Goal: Find contact information: Obtain details needed to contact an individual or organization

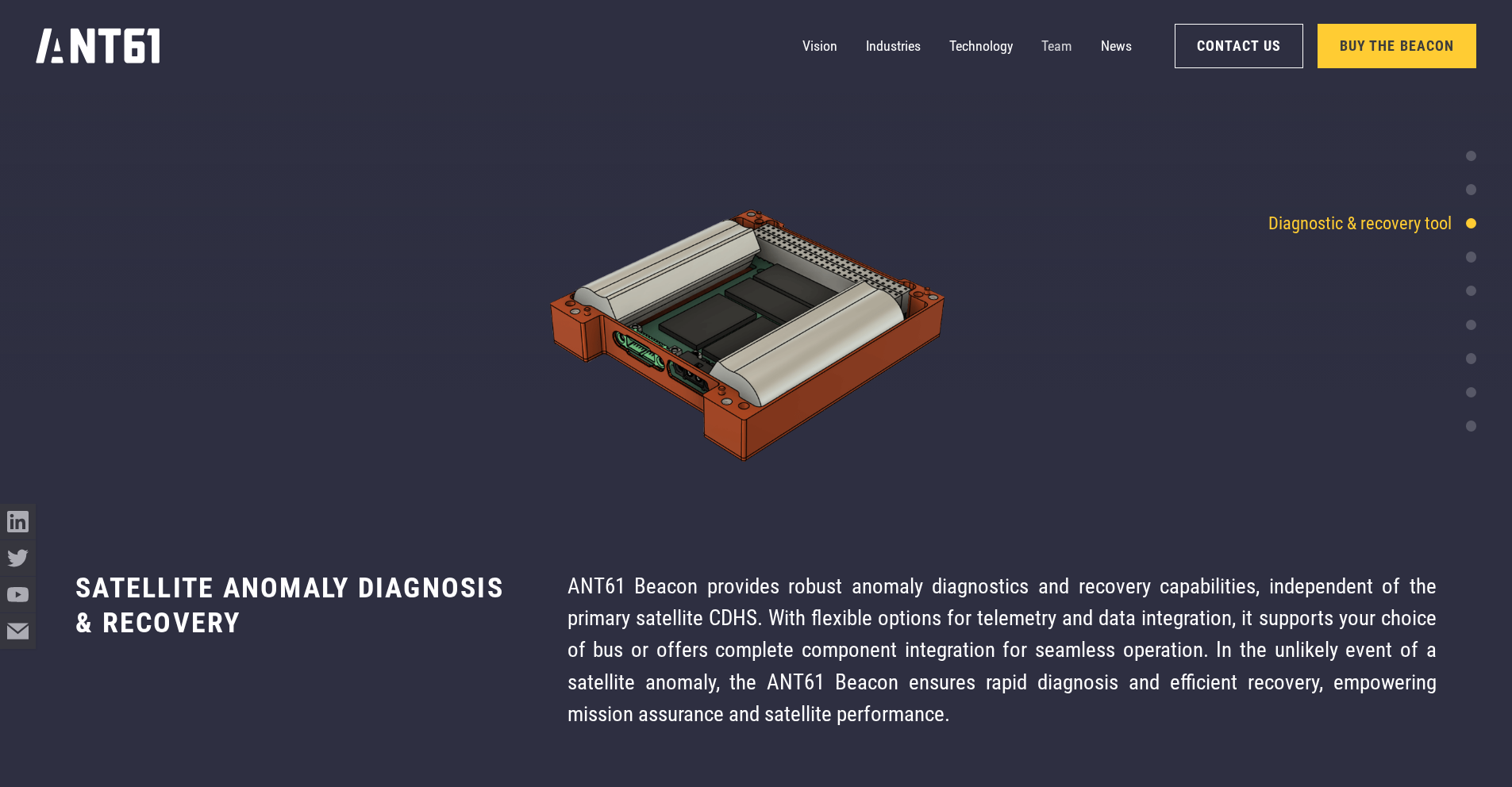
scroll to position [4960, 0]
click at [1057, 48] on link "Team" at bounding box center [1057, 46] width 31 height 36
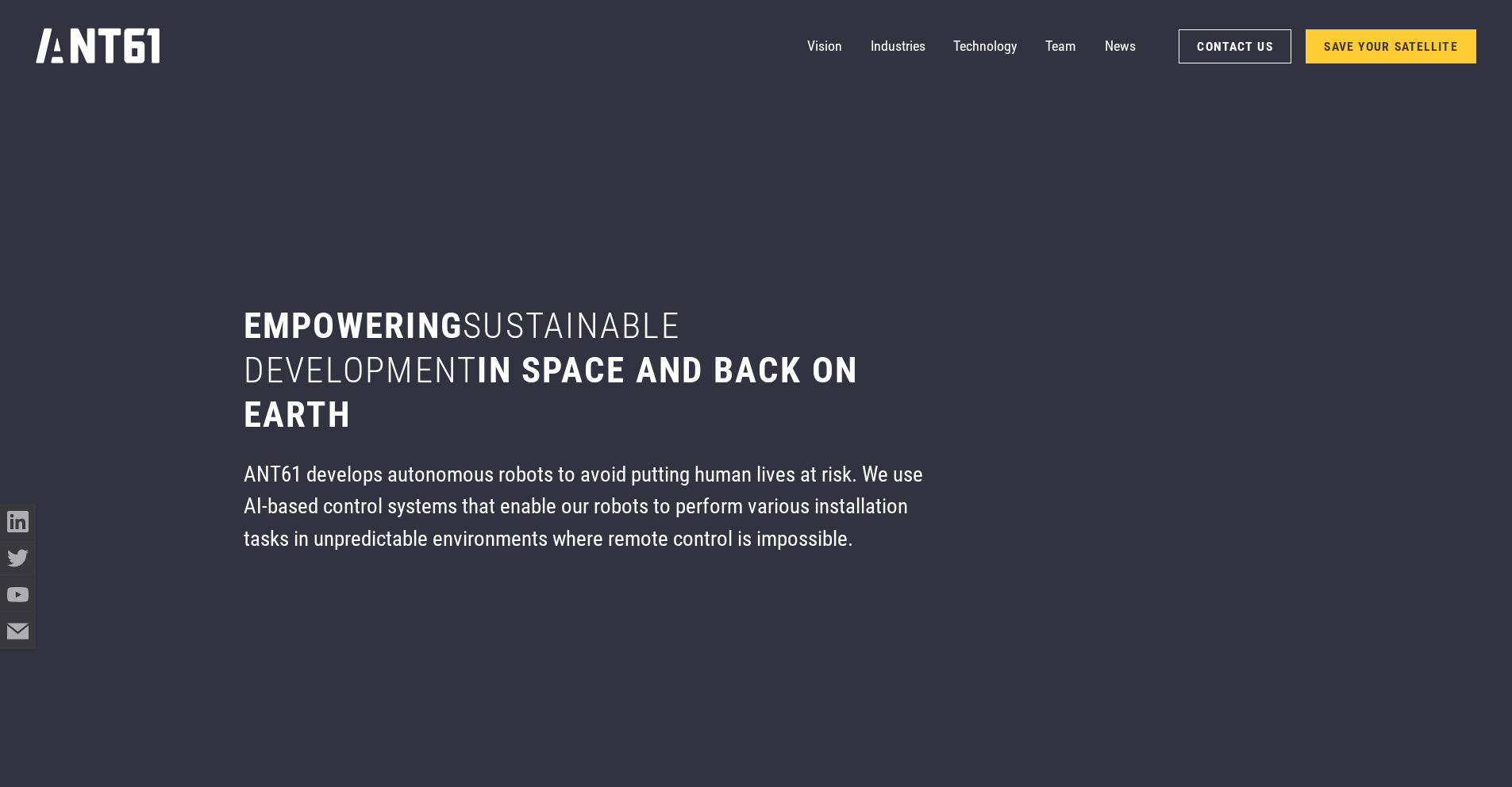
scroll to position [9448, 0]
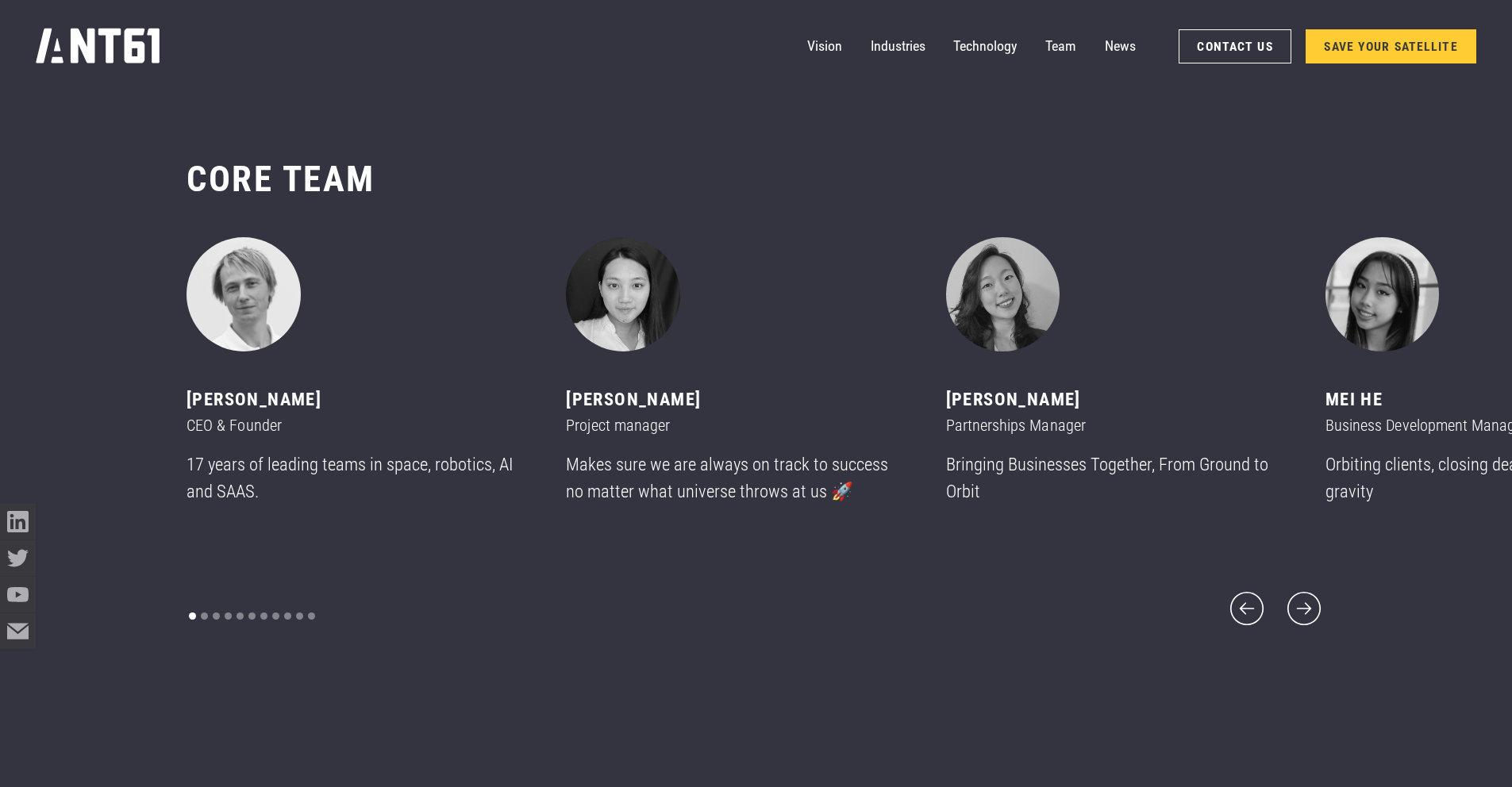
click at [1334, 621] on div "CORE team ‍ Mikhail asavkin CEO & Founder 17 years of leading teams in space, r…" at bounding box center [756, 394] width 1512 height 615
click at [1309, 609] on icon "next slide" at bounding box center [1304, 608] width 42 height 42
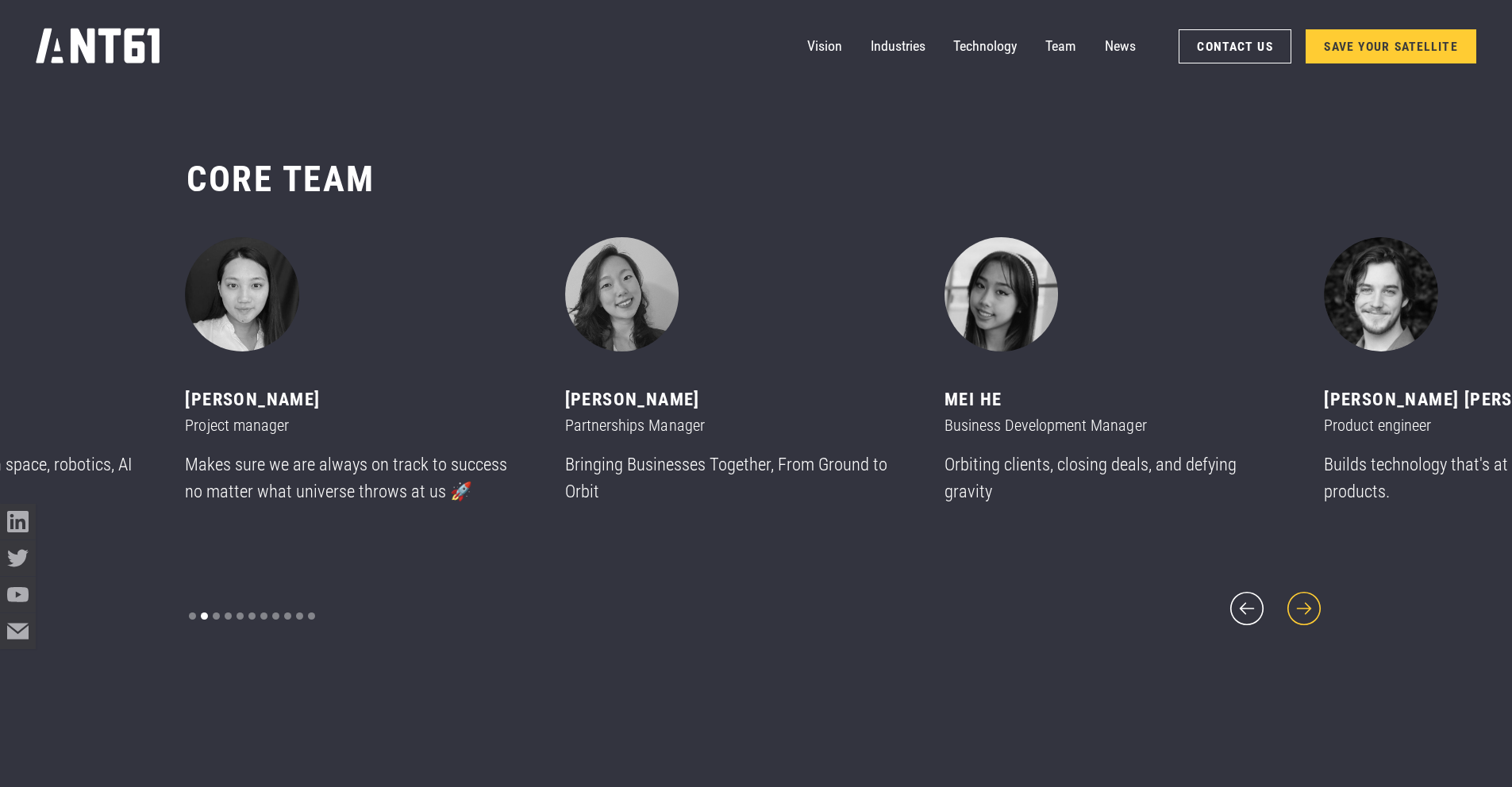
click at [1313, 609] on icon "next slide" at bounding box center [1305, 609] width 34 height 34
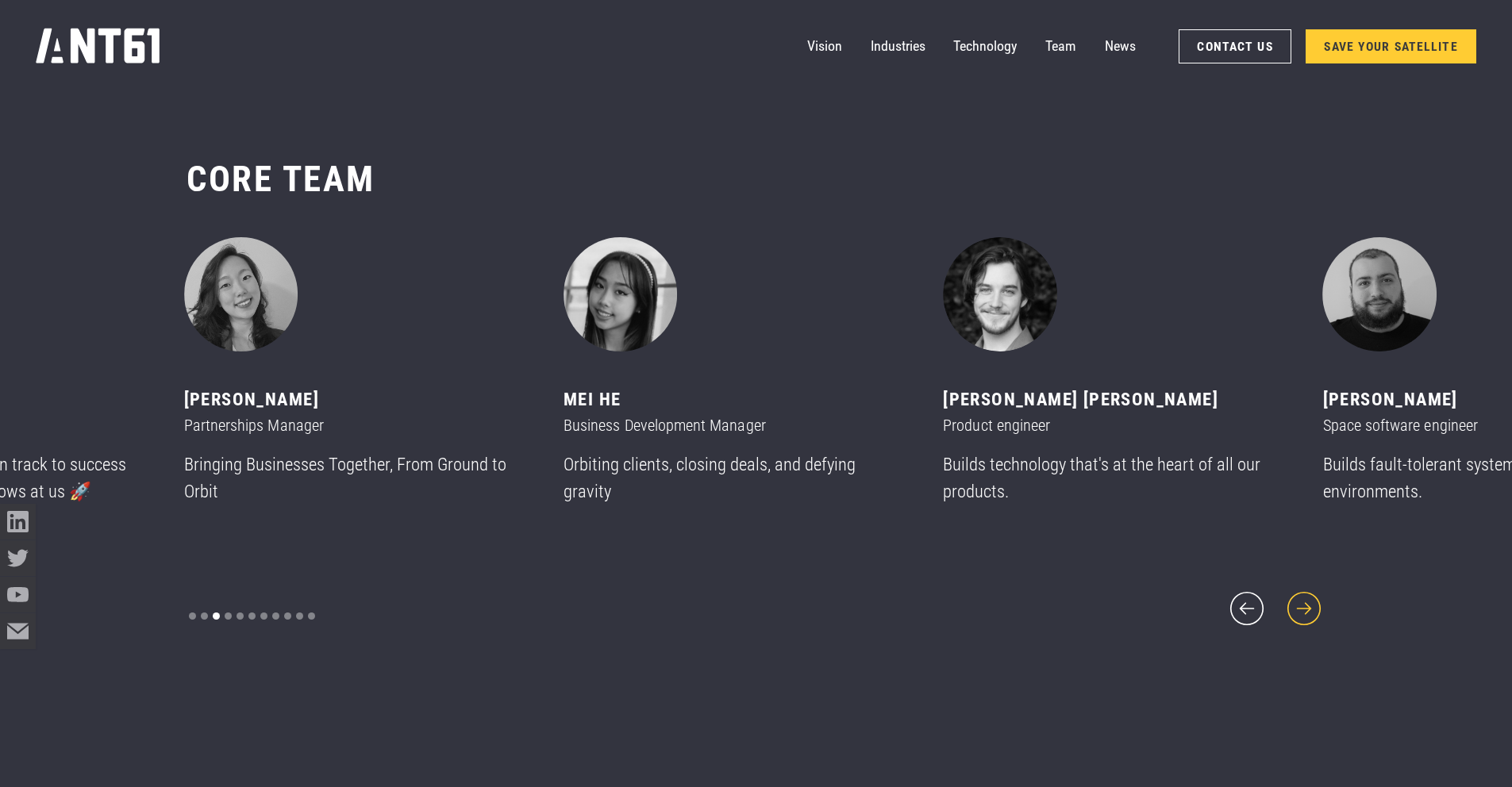
click at [1313, 609] on icon "next slide" at bounding box center [1305, 609] width 34 height 34
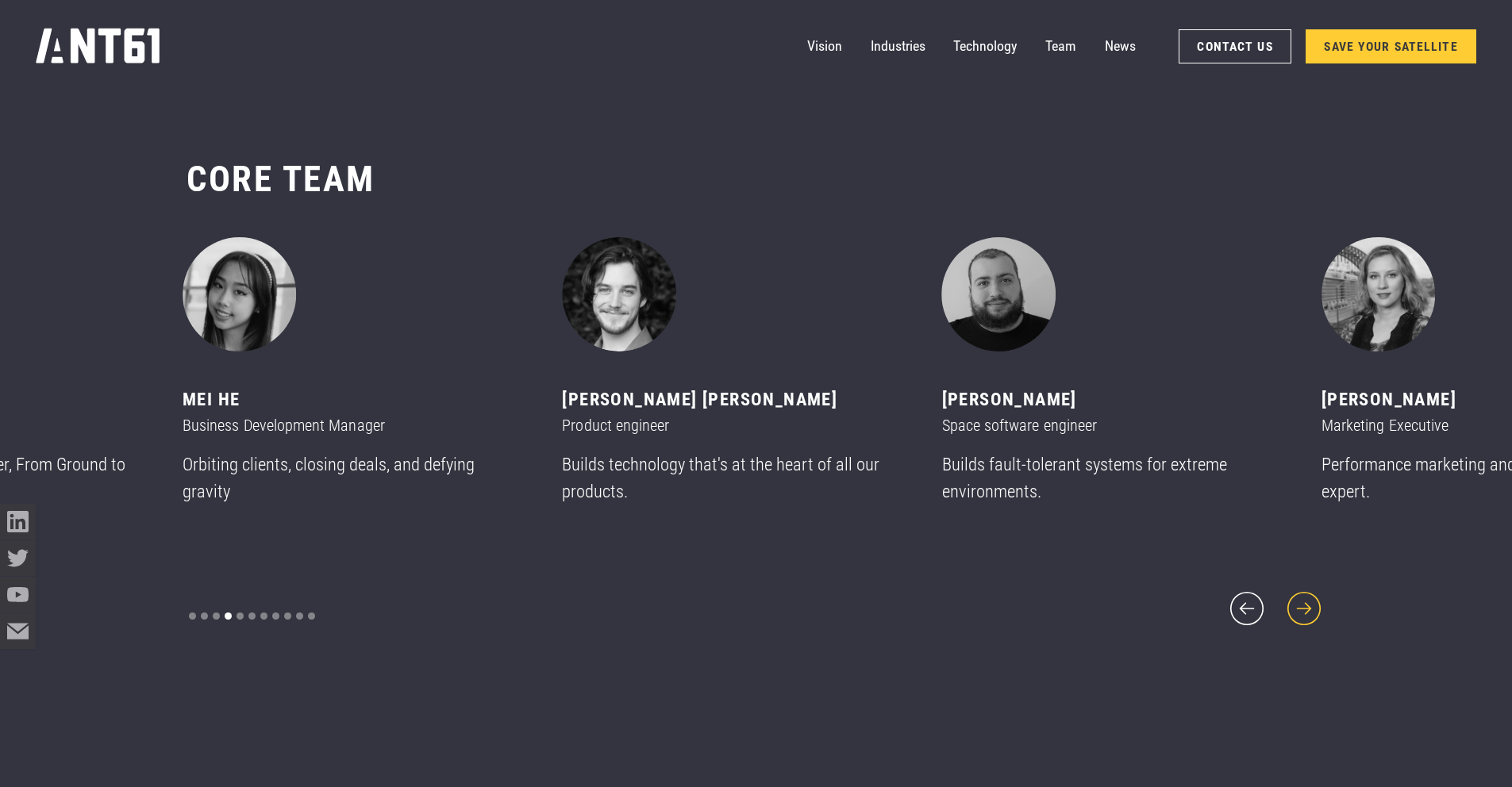
click at [1313, 609] on icon "next slide" at bounding box center [1305, 609] width 34 height 34
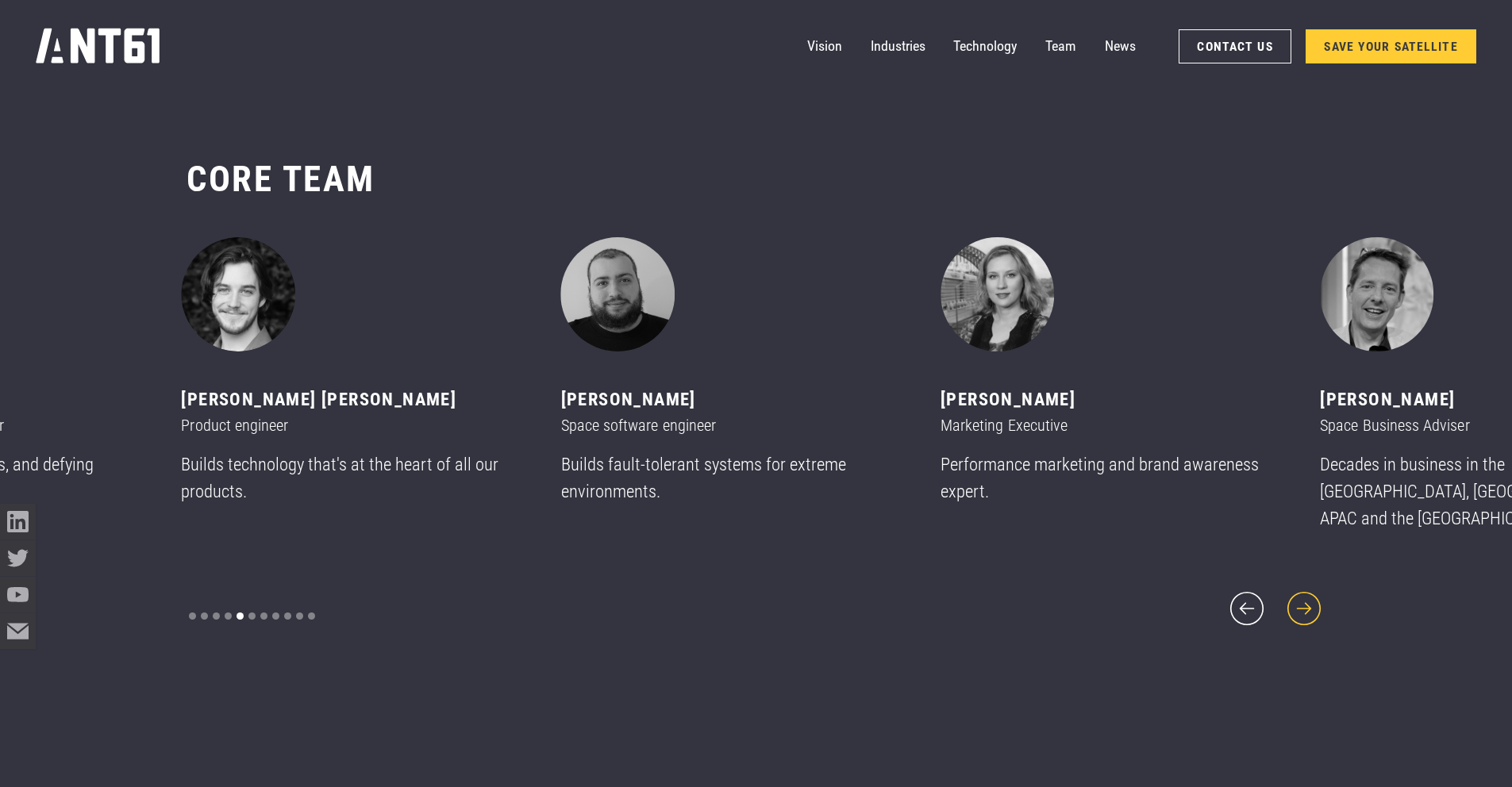
click at [1313, 609] on icon "next slide" at bounding box center [1305, 609] width 34 height 34
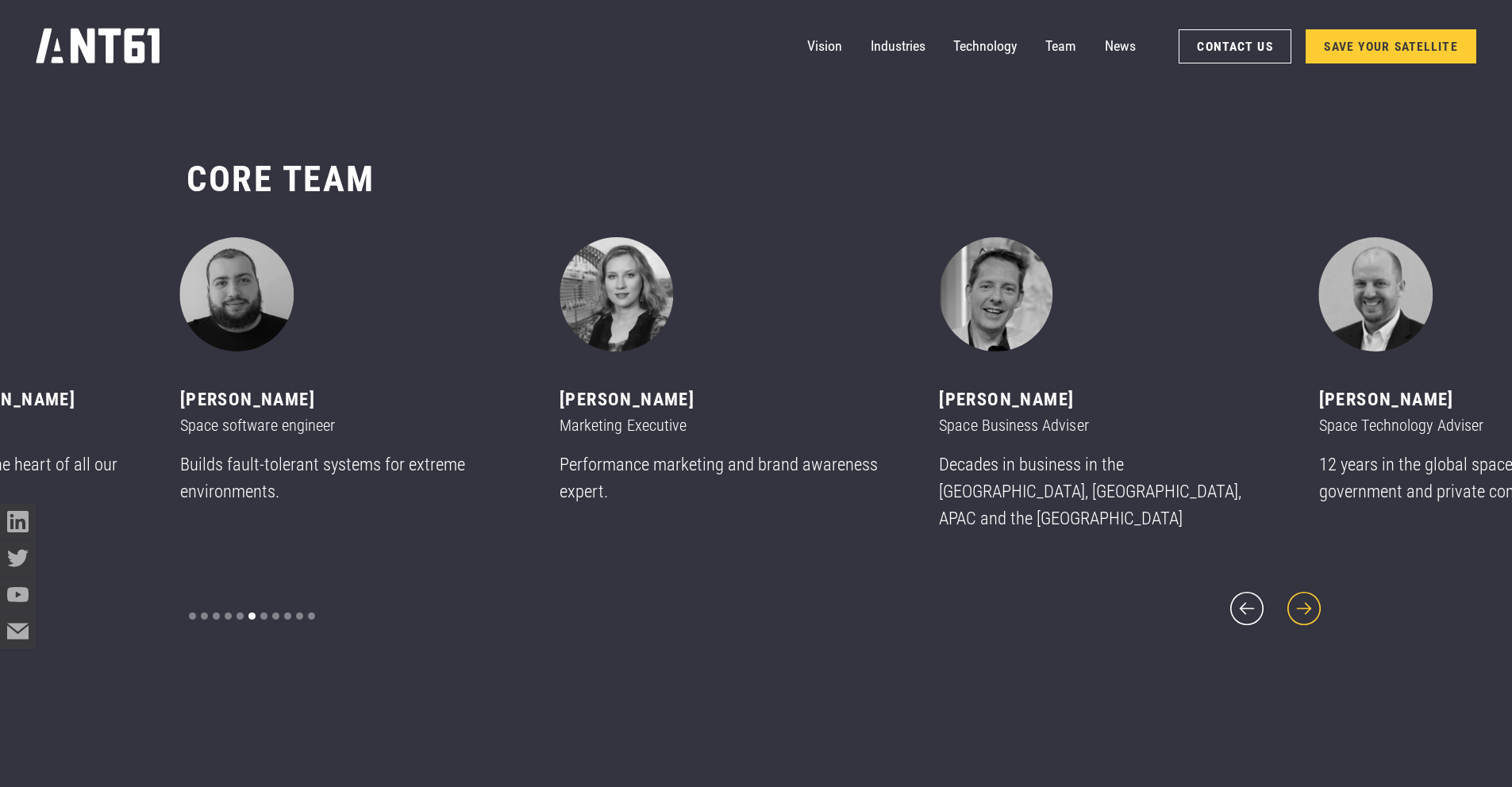
click at [1313, 609] on icon "next slide" at bounding box center [1305, 609] width 34 height 34
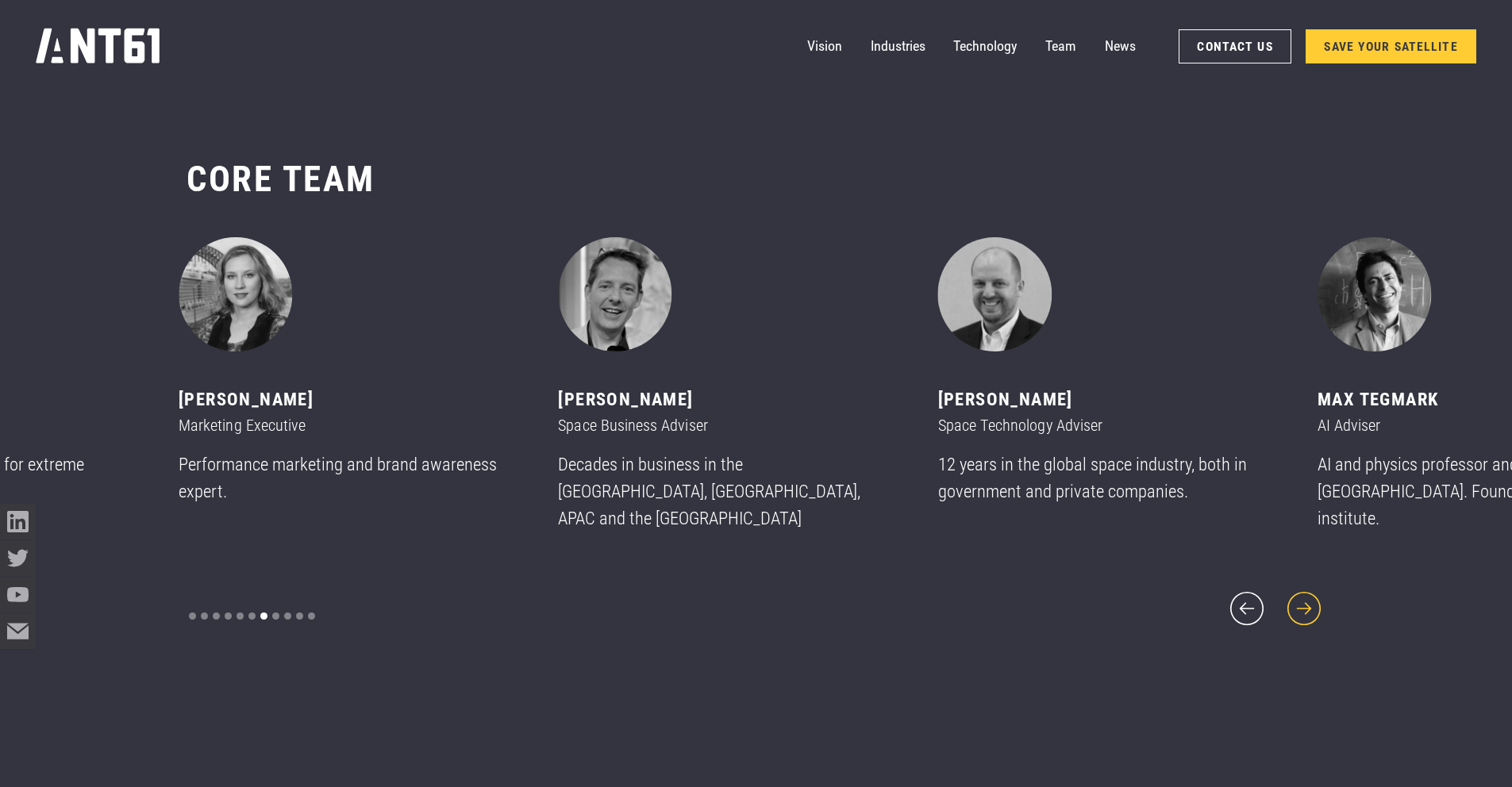
click at [1313, 609] on icon "next slide" at bounding box center [1305, 609] width 34 height 34
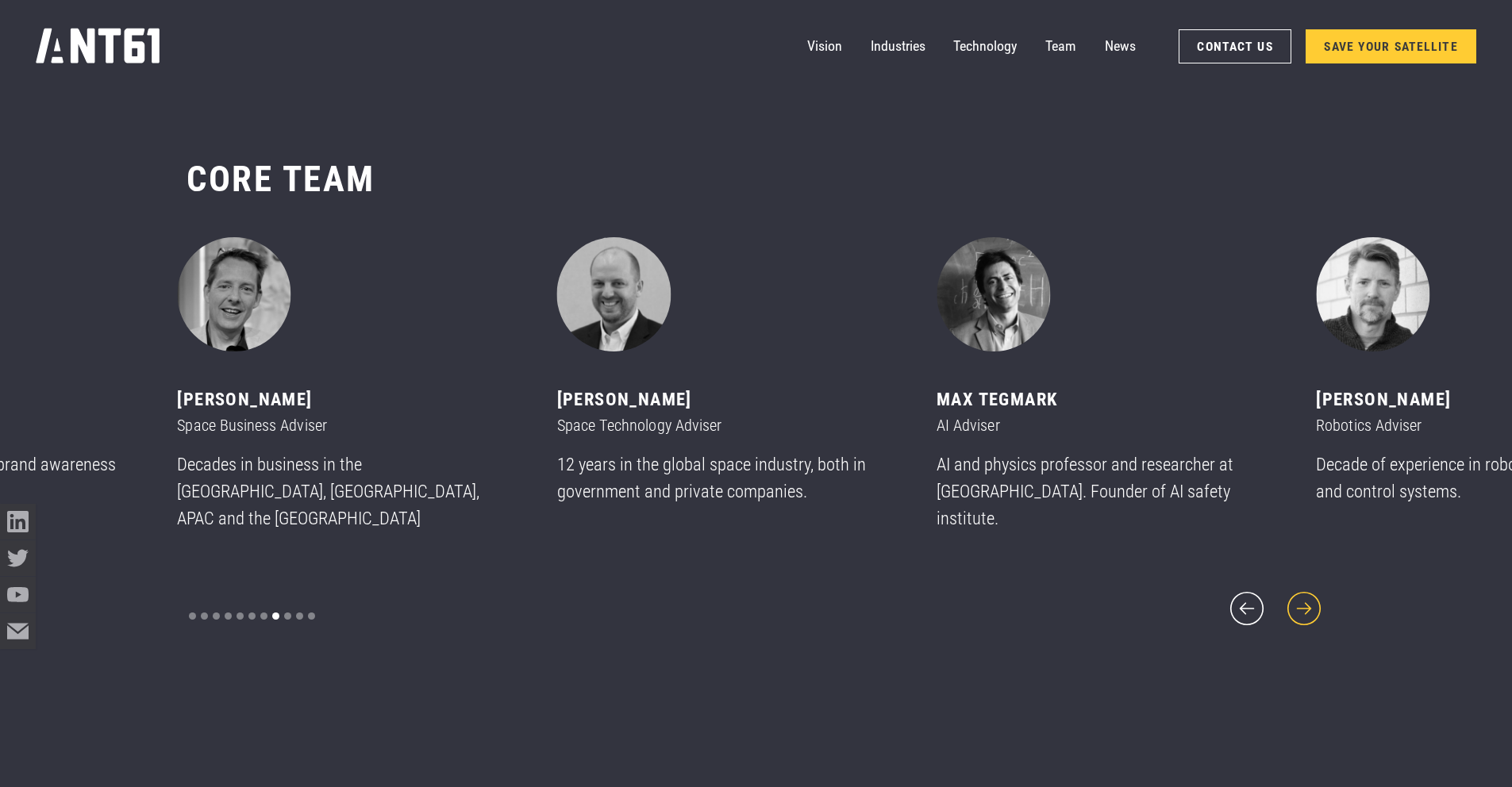
click at [1313, 608] on icon "next slide" at bounding box center [1305, 609] width 34 height 34
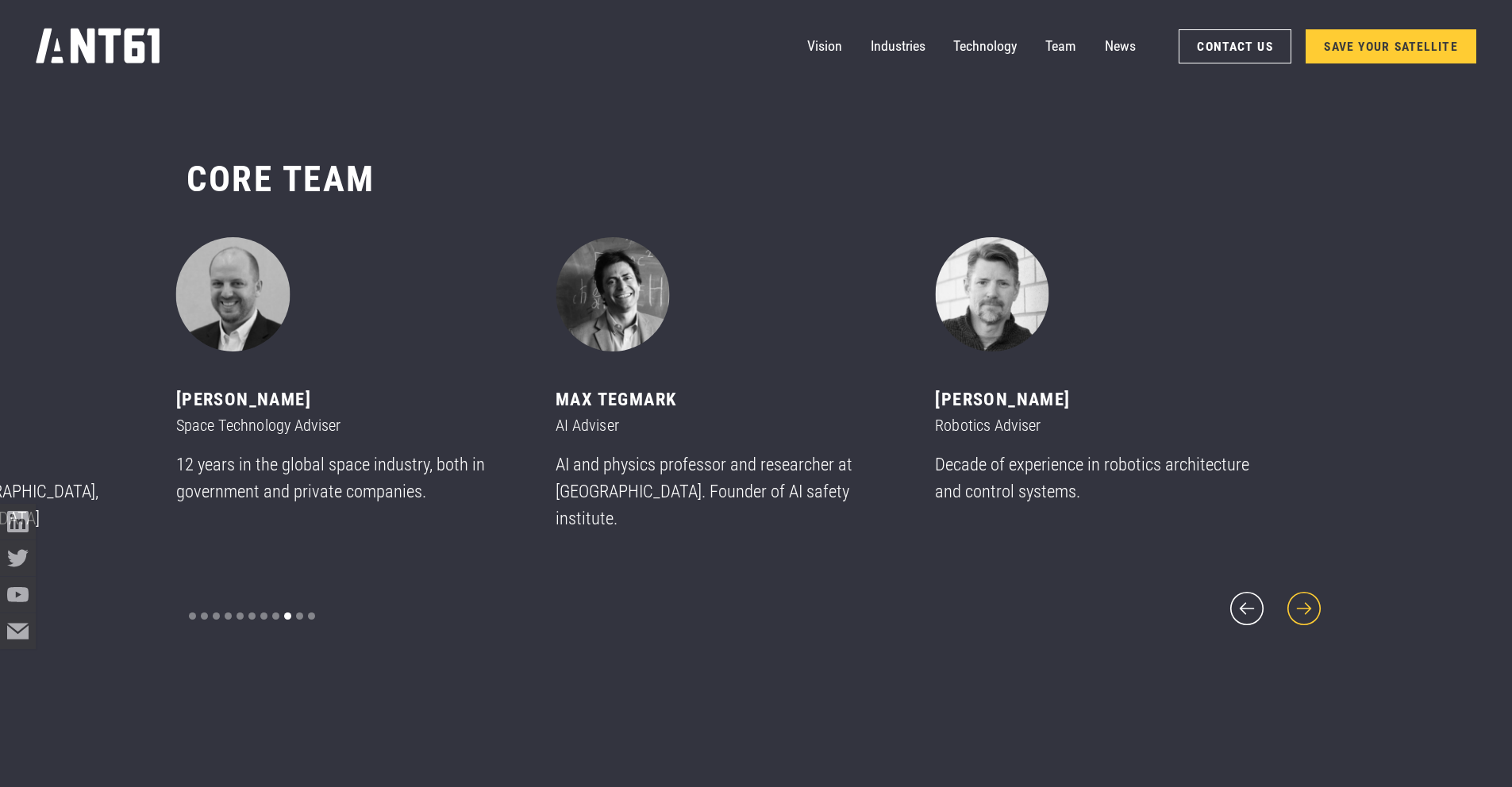
click at [1313, 609] on icon "next slide" at bounding box center [1305, 609] width 34 height 34
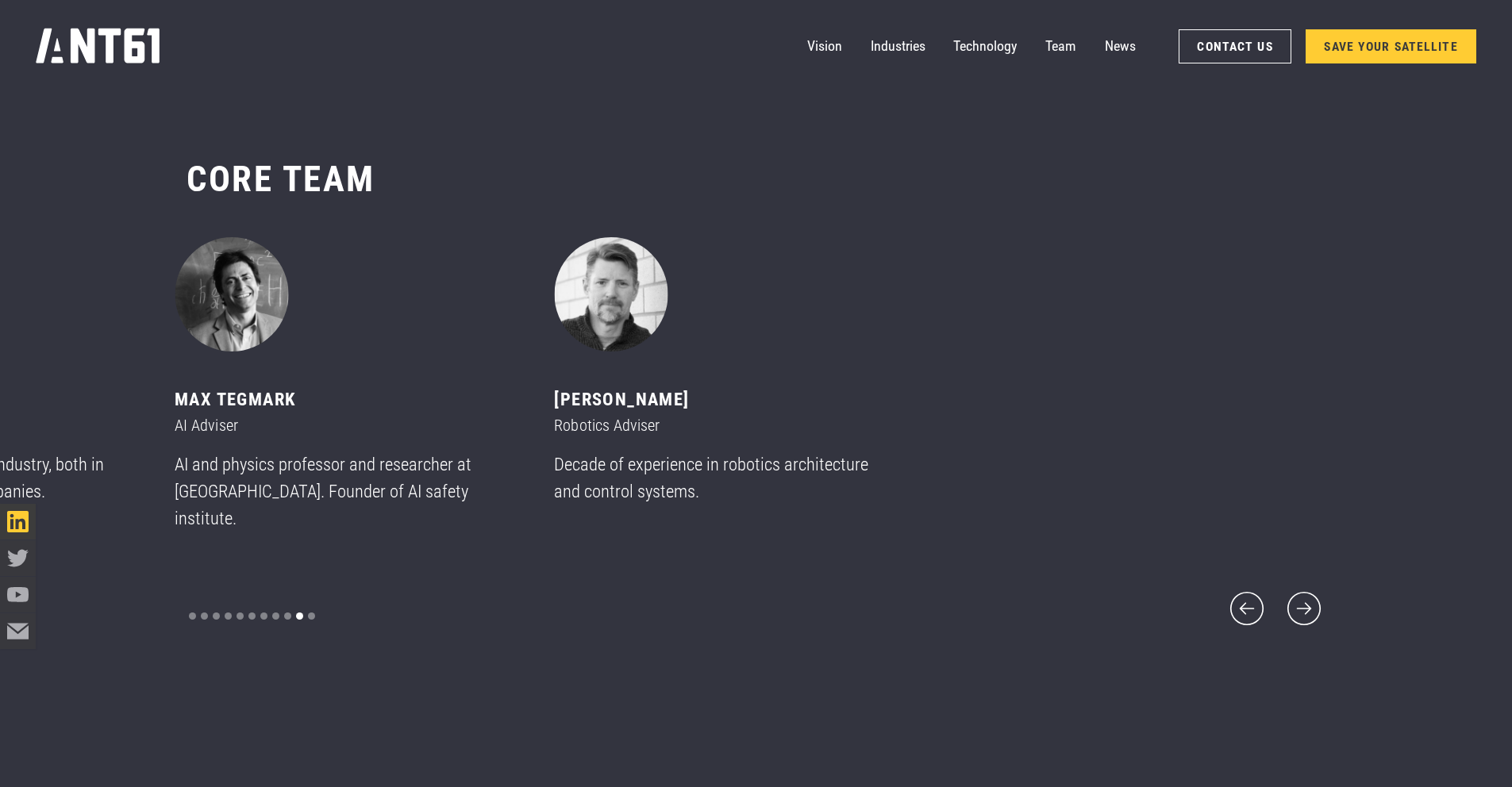
click at [30, 528] on link "LinkedIn icon" at bounding box center [18, 521] width 36 height 36
